Goal: Task Accomplishment & Management: Manage account settings

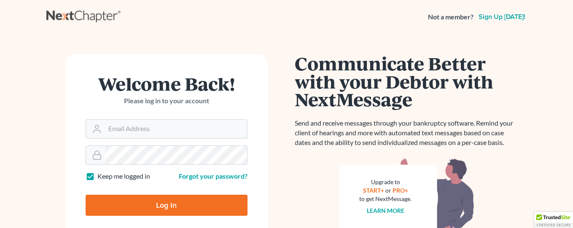
type input "[EMAIL_ADDRESS][DOMAIN_NAME]"
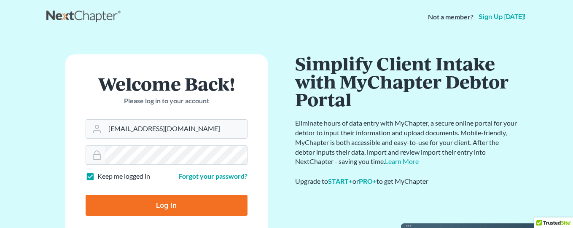
click at [193, 206] on input "Log In" at bounding box center [167, 205] width 162 height 21
type input "Thinking..."
